Goal: Information Seeking & Learning: Understand process/instructions

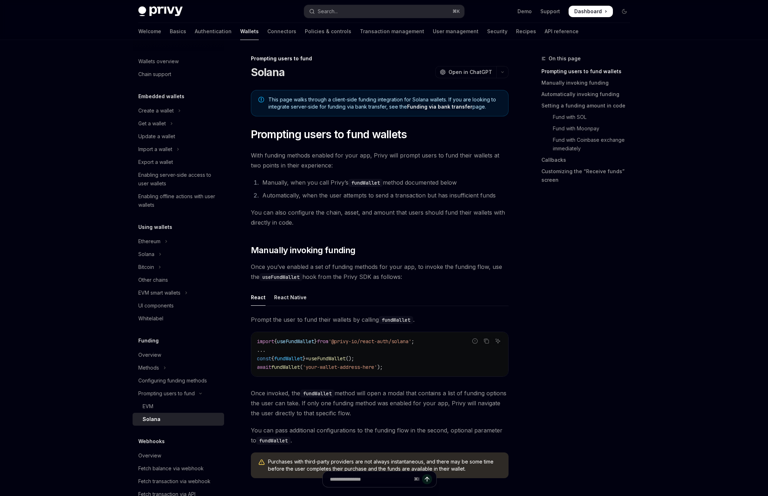
scroll to position [165, 0]
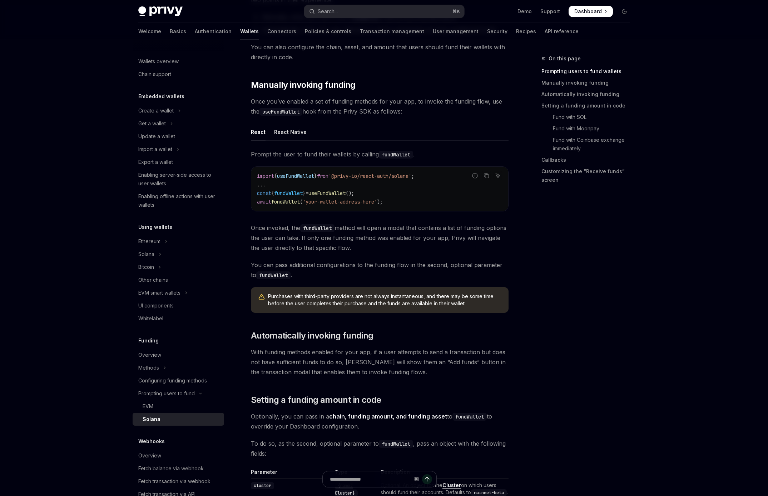
click at [328, 177] on span "from" at bounding box center [322, 176] width 11 height 6
click at [328, 178] on span "from" at bounding box center [322, 176] width 11 height 6
copy code "import { useFundWallet } from '@privy-io/react-auth/solana' ;"
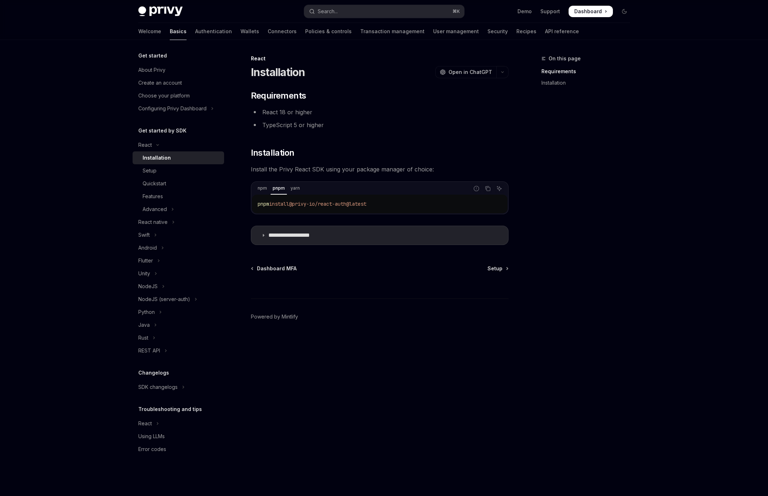
click at [318, 202] on span "@privy-io/react-auth@latest" at bounding box center [327, 204] width 77 height 6
copy div "pnpm install @privy-io/react-auth@latest"
click at [154, 163] on link "Installation" at bounding box center [178, 157] width 91 height 13
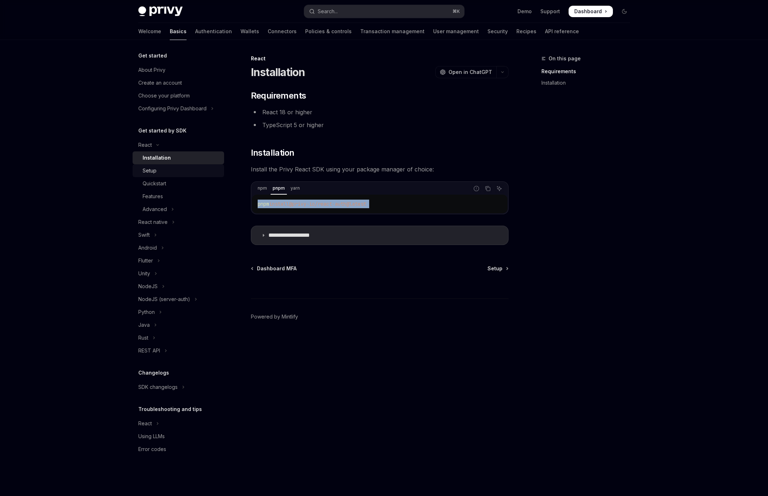
click at [154, 174] on div "Setup" at bounding box center [150, 170] width 14 height 9
type textarea "*"
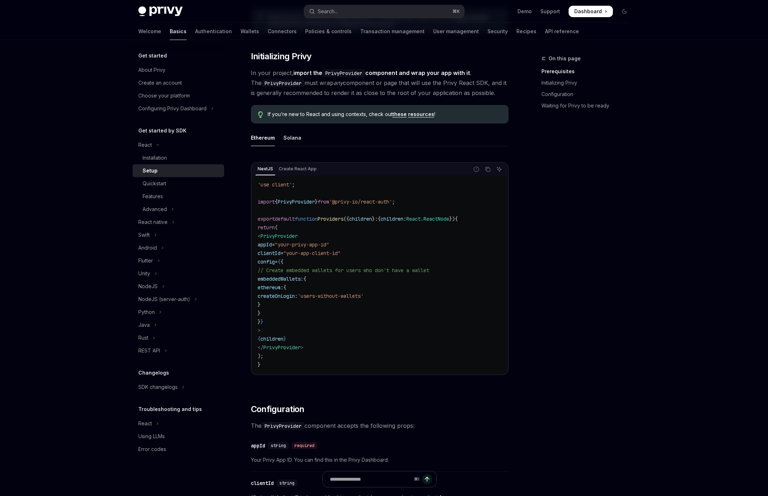
scroll to position [130, 0]
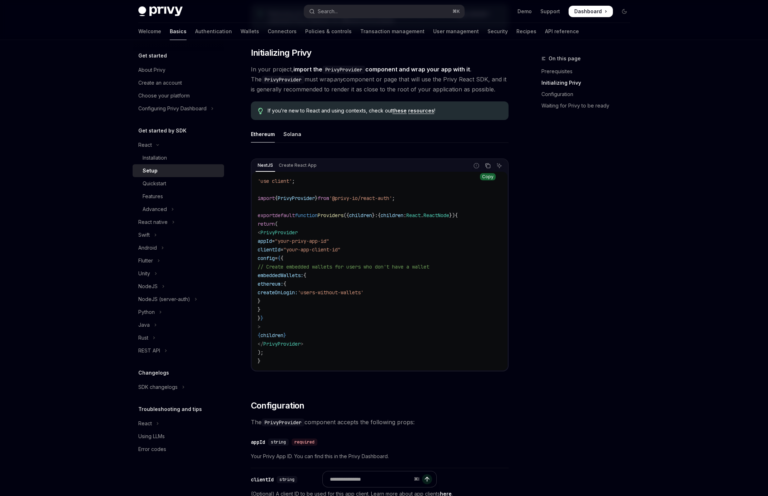
click at [485, 164] on icon "Copy the contents from the code block" at bounding box center [488, 166] width 6 height 6
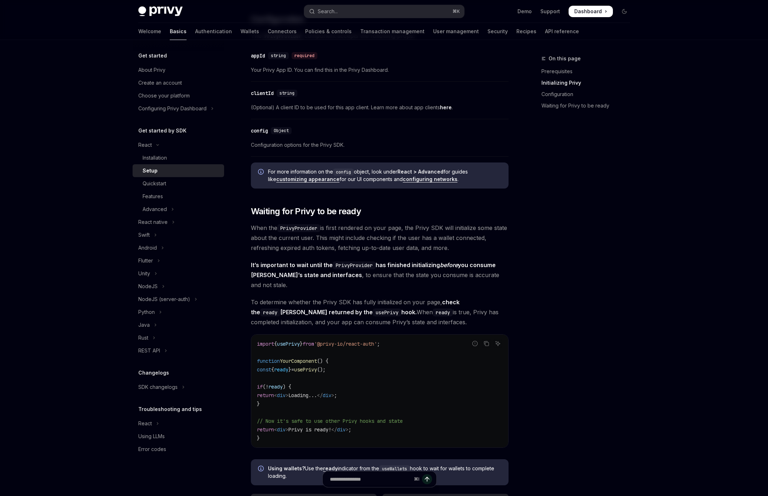
scroll to position [113, 0]
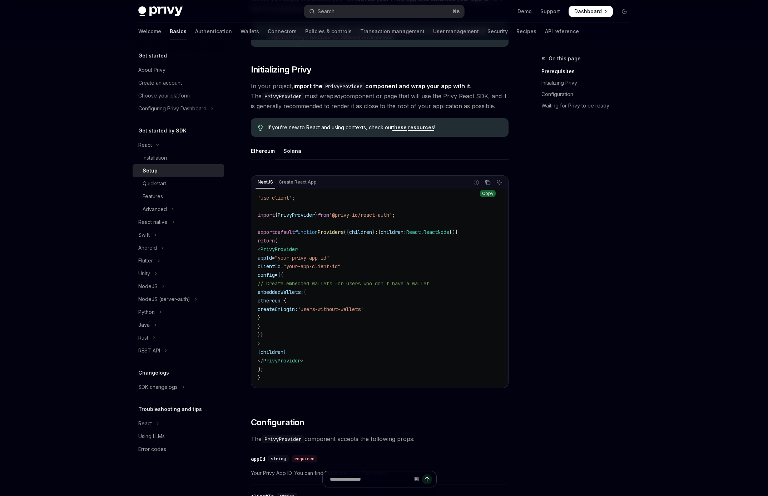
click at [485, 180] on icon "Copy the contents from the code block" at bounding box center [488, 183] width 6 height 6
click at [485, 181] on icon "Copy the contents from the code block" at bounding box center [488, 183] width 6 height 4
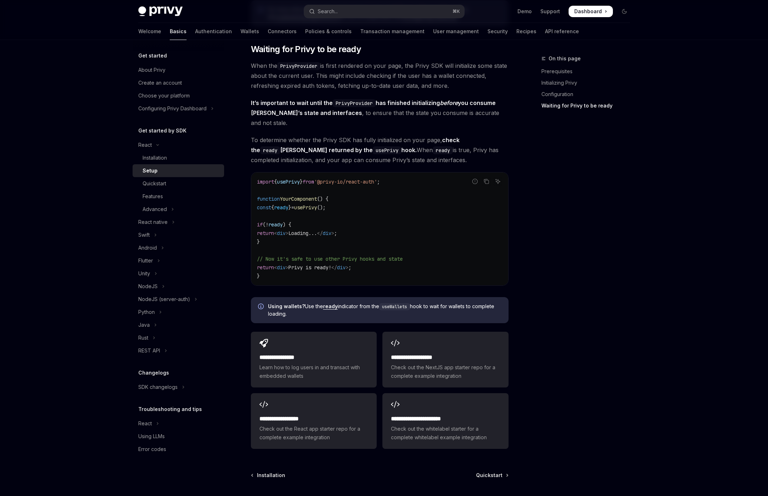
scroll to position [680, 0]
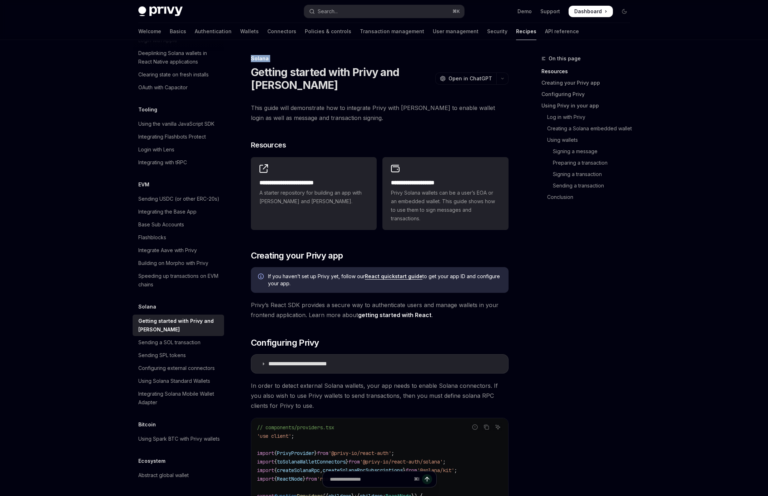
click at [0, 55] on html "Skip to main content Privy Docs home page Search... ⌘ K Demo Support Dashboard …" at bounding box center [384, 248] width 768 height 496
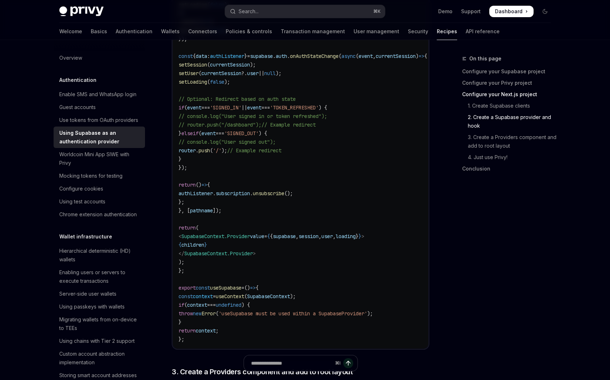
scroll to position [1036, 0]
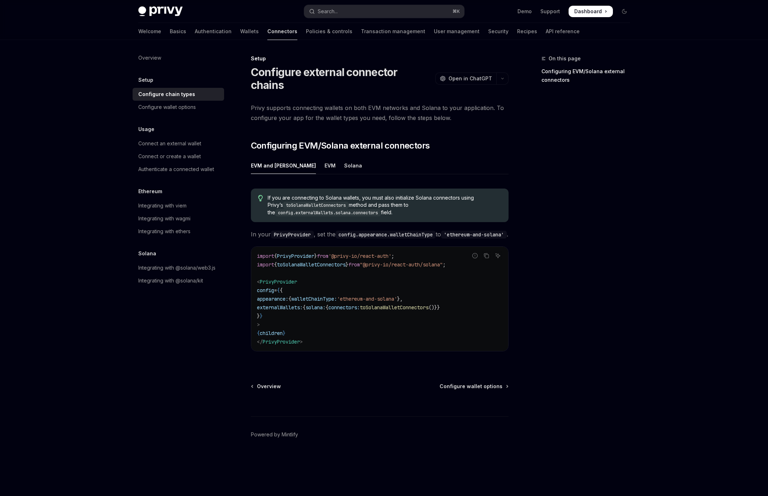
click at [397, 265] on code "import { PrivyProvider } from '@privy-io/react-auth' ; import { toSolanaWalletC…" at bounding box center [379, 299] width 245 height 94
copy code "import { toSolanaWalletConnectors } from "@privy-io/react-auth/solana" ;"
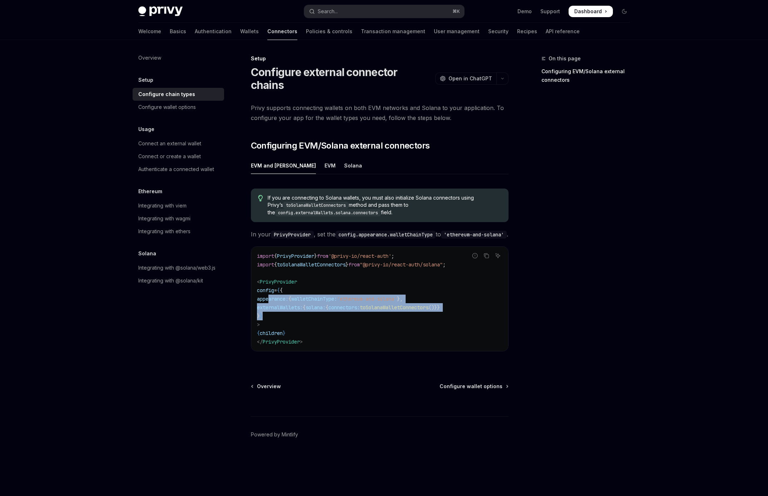
drag, startPoint x: 293, startPoint y: 312, endPoint x: 750, endPoint y: 205, distance: 469.1
click at [269, 298] on code "import { PrivyProvider } from '@privy-io/react-auth' ; import { toSolanaWalletC…" at bounding box center [379, 299] width 245 height 94
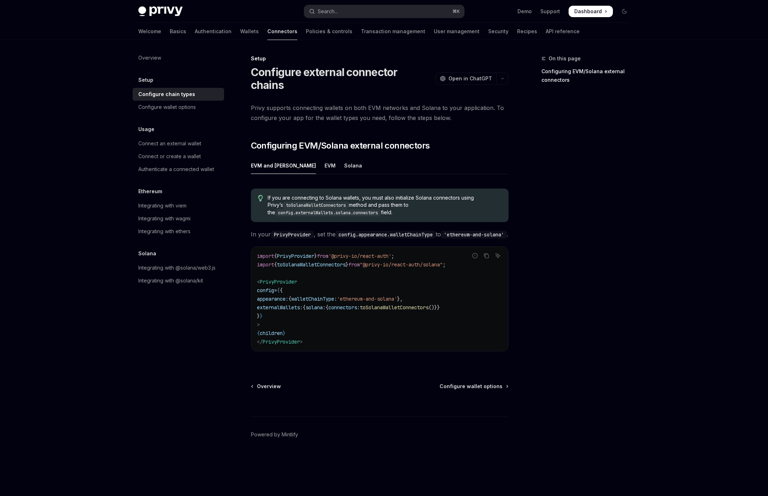
drag, startPoint x: 300, startPoint y: 312, endPoint x: 365, endPoint y: 309, distance: 65.4
click at [309, 310] on code "import { PrivyProvider } from '@privy-io/react-auth' ; import { toSolanaWalletC…" at bounding box center [379, 299] width 245 height 94
drag, startPoint x: 458, startPoint y: 303, endPoint x: 701, endPoint y: 286, distance: 243.1
click at [262, 304] on code "import { PrivyProvider } from '@privy-io/react-auth' ; import { toSolanaWalletC…" at bounding box center [379, 299] width 245 height 94
copy span "externalWallets: { solana: { connectors: toSolanaWalletConnectors ()}}"
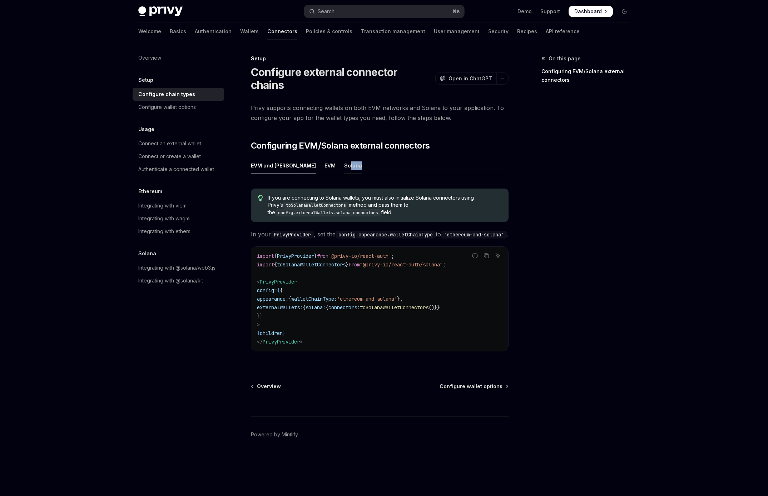
click at [344, 157] on div "Solana" at bounding box center [353, 165] width 18 height 17
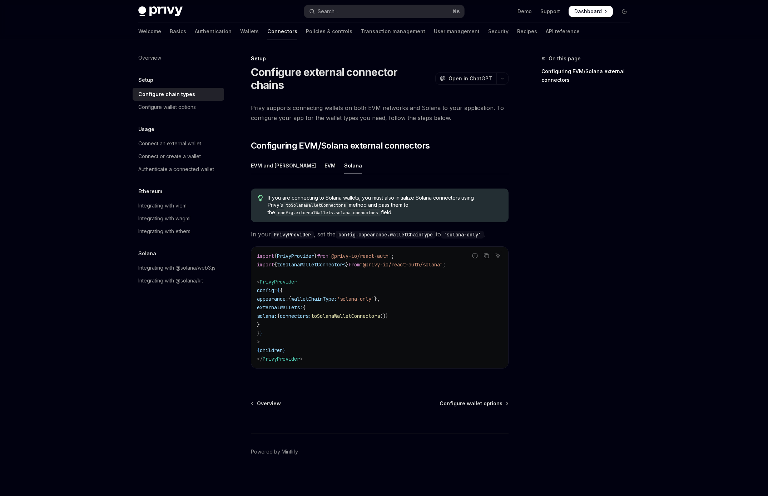
click at [297, 309] on code "import { PrivyProvider } from '@privy-io/react-auth' ; import { toSolanaWalletC…" at bounding box center [379, 307] width 245 height 111
drag, startPoint x: 287, startPoint y: 309, endPoint x: 253, endPoint y: 288, distance: 39.9
click at [253, 288] on div "import { PrivyProvider } from '@privy-io/react-auth' ; import { toSolanaWalletC…" at bounding box center [379, 307] width 257 height 121
copy code "appearance: { walletChainType: 'solana-only' }, externalWallets: { solana: { co…"
drag, startPoint x: 279, startPoint y: 313, endPoint x: 277, endPoint y: 274, distance: 39.0
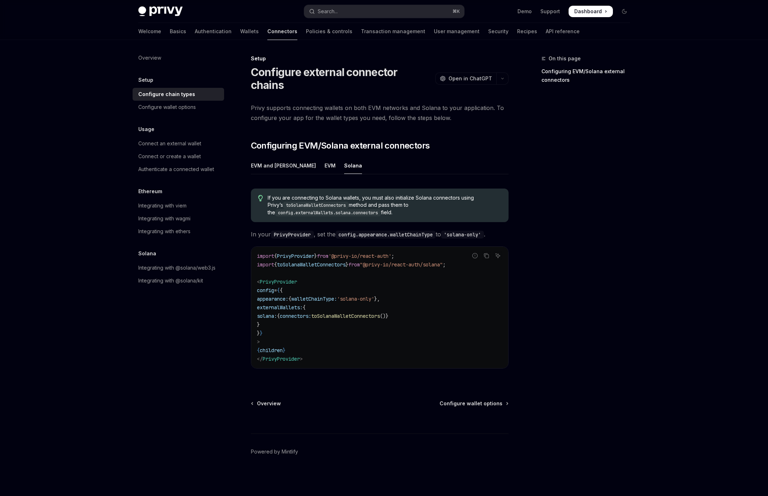
click at [259, 276] on code "import { PrivyProvider } from '@privy-io/react-auth' ; import { toSolanaWalletC…" at bounding box center [379, 307] width 245 height 111
copy code "config = { { appearance: { walletChainType: 'solana-only' }, externalWallets: {…"
click at [155, 102] on link "Configure wallet options" at bounding box center [178, 107] width 91 height 13
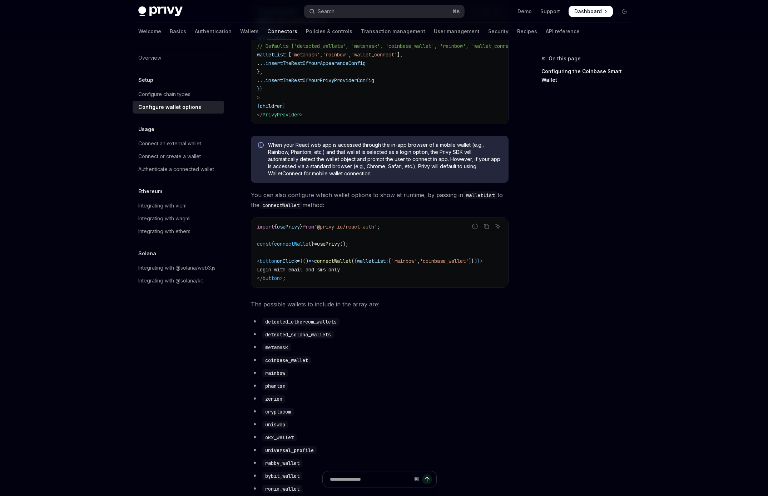
scroll to position [136, 0]
click at [292, 337] on code "detected_solana_wallets" at bounding box center [297, 334] width 71 height 8
copy ul "detected_solana_wallets"
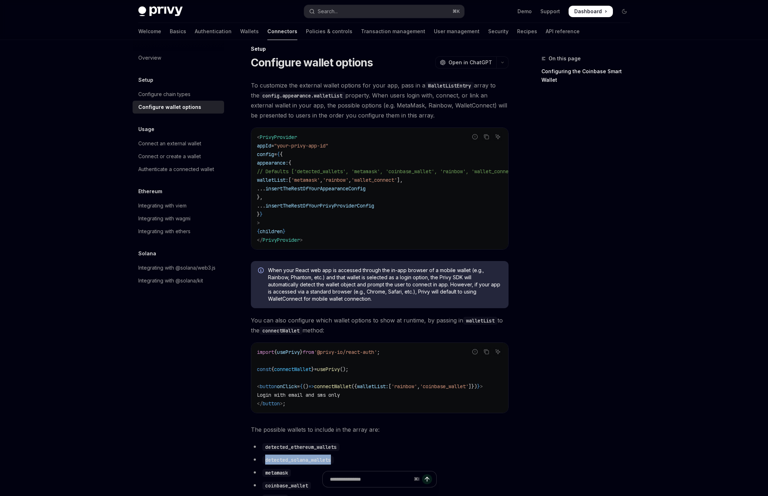
scroll to position [9, 0]
type textarea "*"
